Goal: Task Accomplishment & Management: Manage account settings

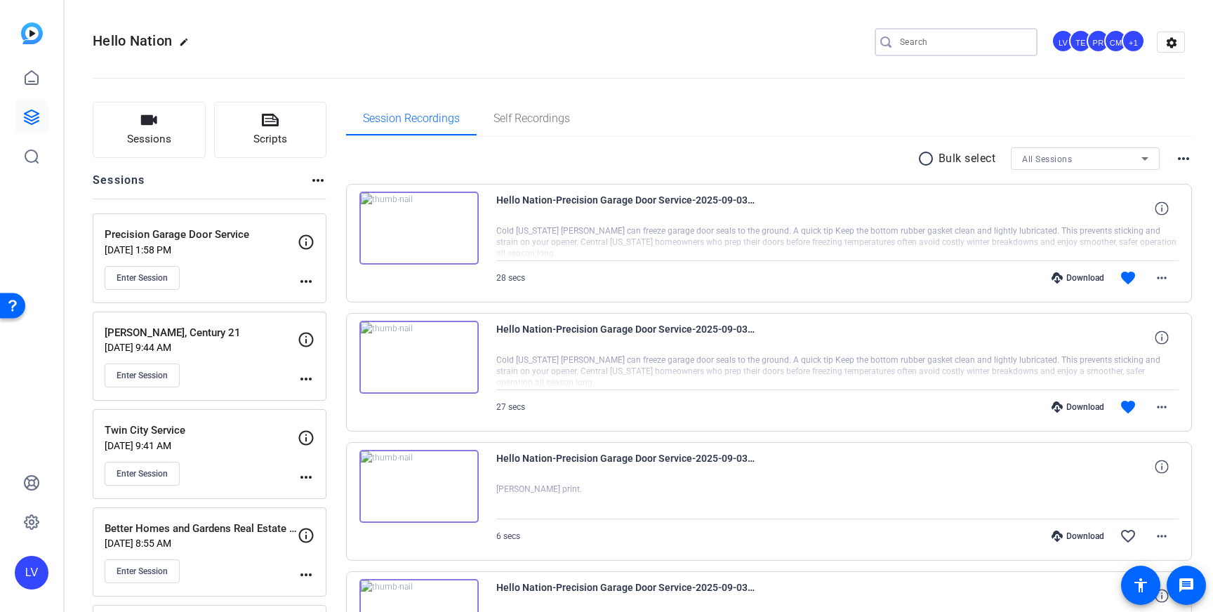
click at [931, 48] on input "Search" at bounding box center [963, 42] width 126 height 17
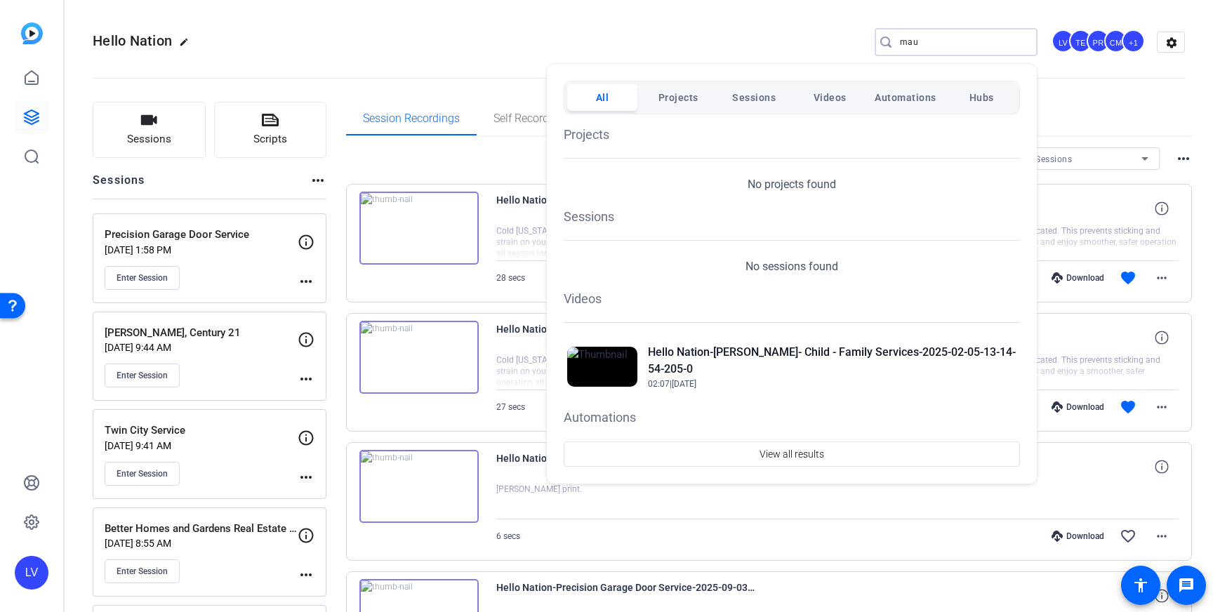
type input "mau"
click at [467, 34] on div at bounding box center [606, 306] width 1213 height 612
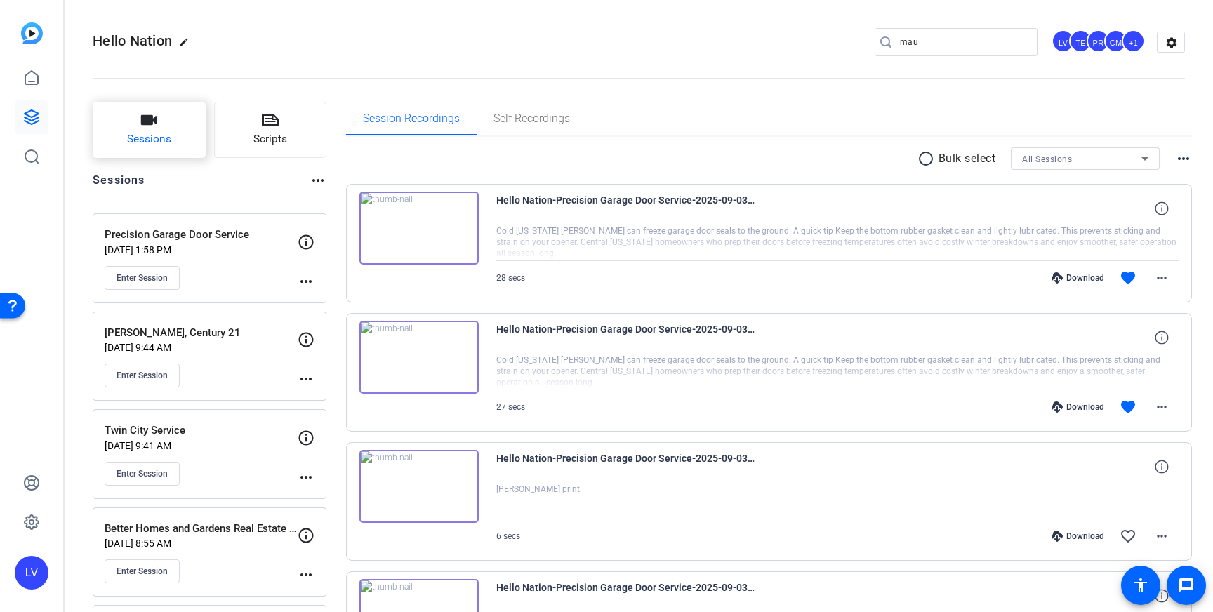
click at [138, 148] on button "Sessions" at bounding box center [149, 130] width 113 height 56
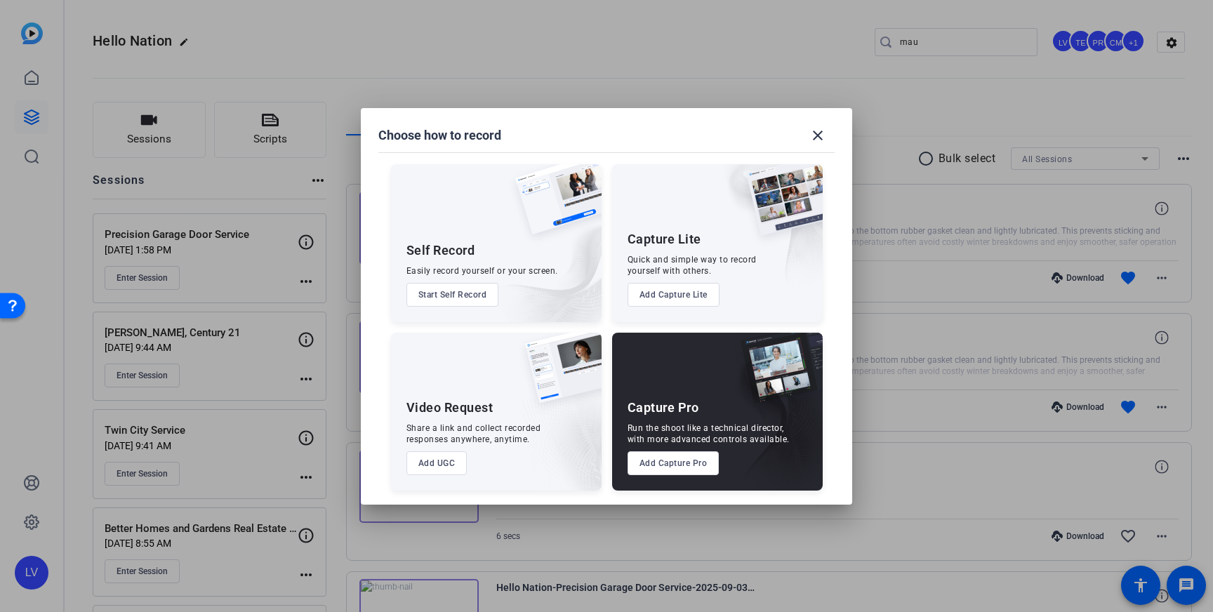
click at [653, 471] on button "Add Capture Pro" at bounding box center [674, 463] width 92 height 24
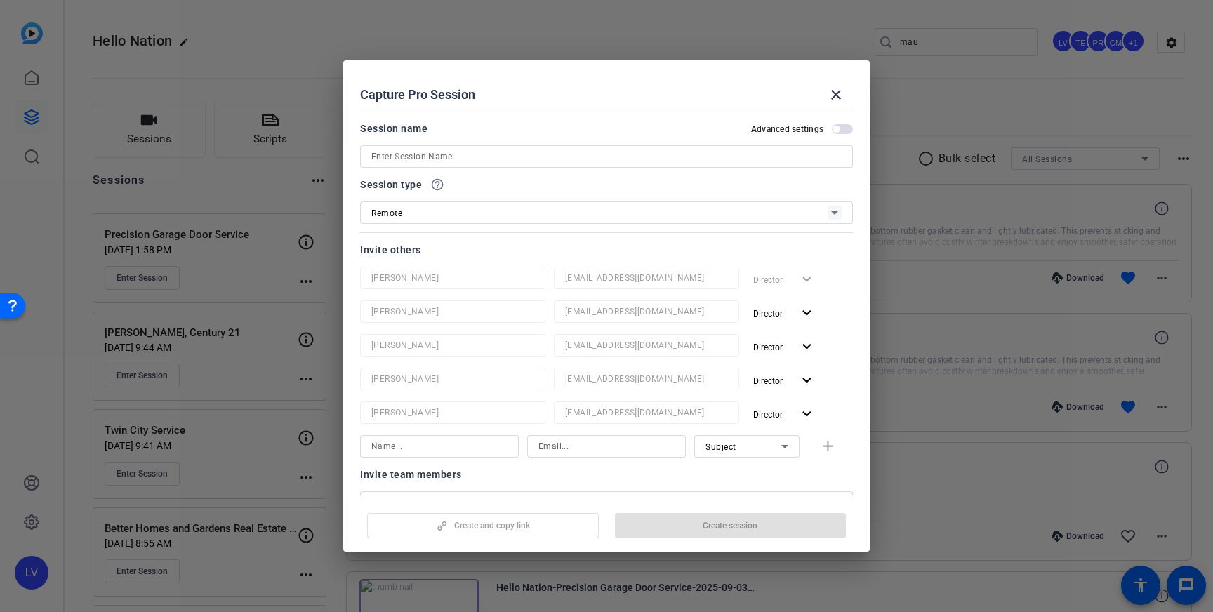
click at [425, 168] on div at bounding box center [606, 175] width 493 height 15
click at [454, 149] on input at bounding box center [606, 156] width 470 height 17
paste input "Maumelle Family Clinic"
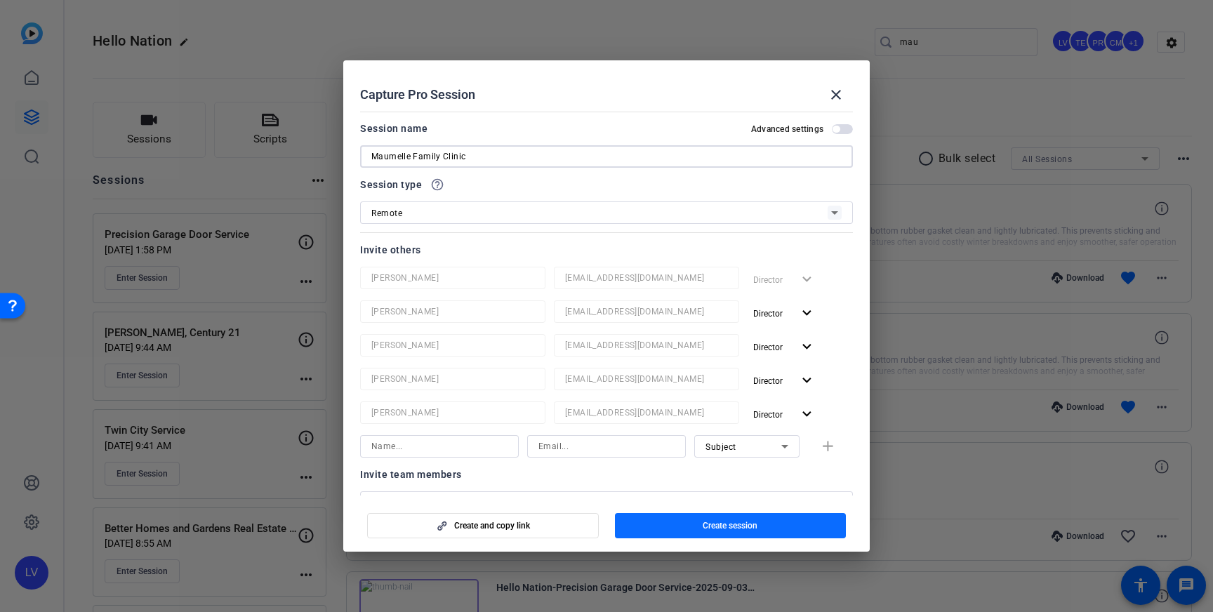
type input "Maumelle Family Clinic"
click at [632, 520] on span "button" at bounding box center [731, 526] width 232 height 34
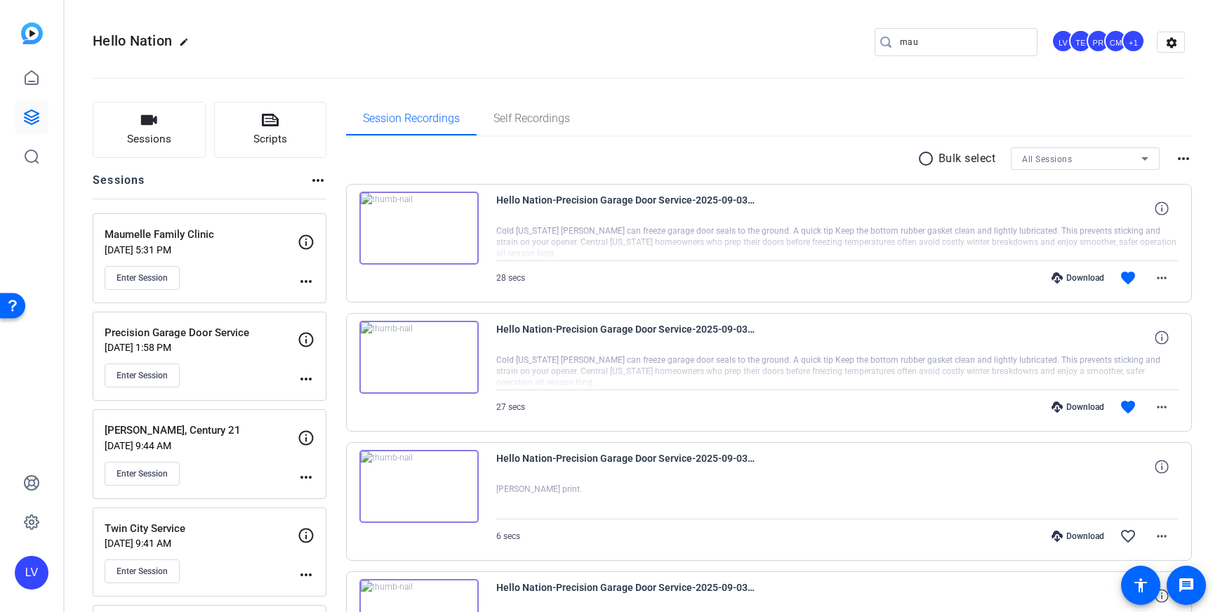
click at [305, 281] on mat-icon "more_horiz" at bounding box center [306, 281] width 17 height 17
click at [347, 299] on span "Edit Session" at bounding box center [341, 301] width 64 height 17
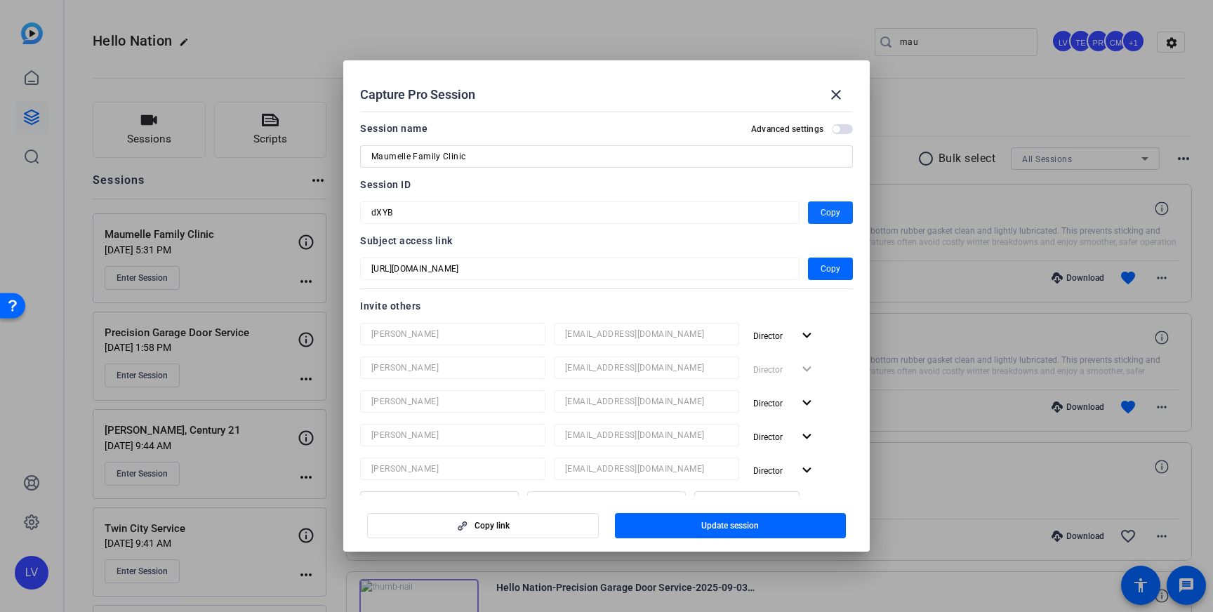
click at [827, 214] on span "Copy" at bounding box center [831, 212] width 20 height 17
